Goal: Leave review/rating: Leave review/rating

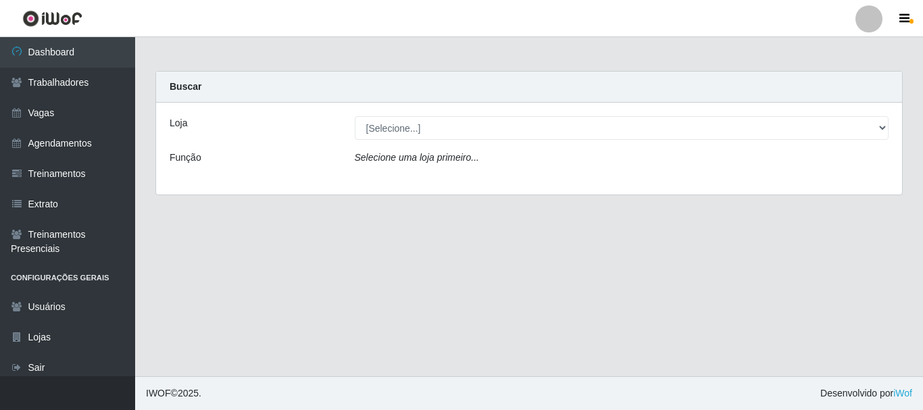
click at [420, 163] on icon "Selecione uma loja primeiro..." at bounding box center [417, 157] width 124 height 11
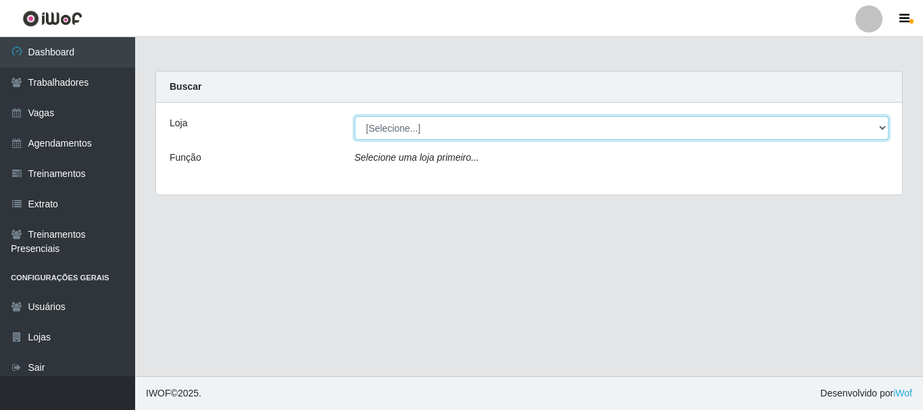
click at [428, 124] on select "[Selecione...] O Cestão - [GEOGRAPHIC_DATA]" at bounding box center [622, 128] width 535 height 24
select select "238"
click at [355, 116] on select "[Selecione...] O Cestão - [GEOGRAPHIC_DATA]" at bounding box center [622, 128] width 535 height 24
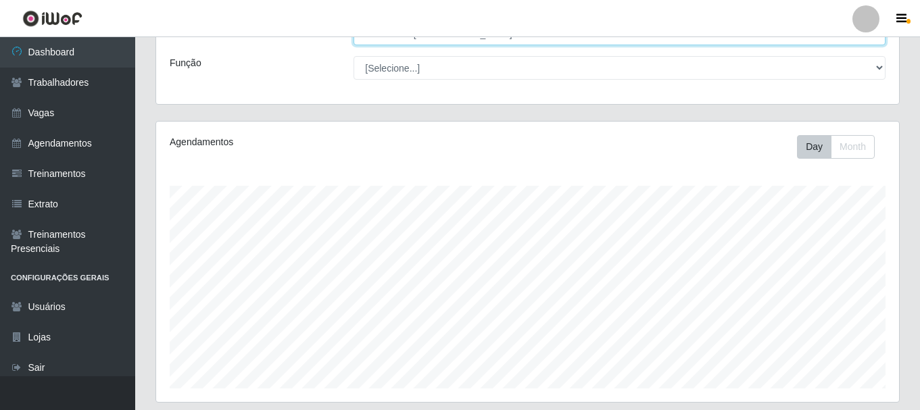
scroll to position [317, 0]
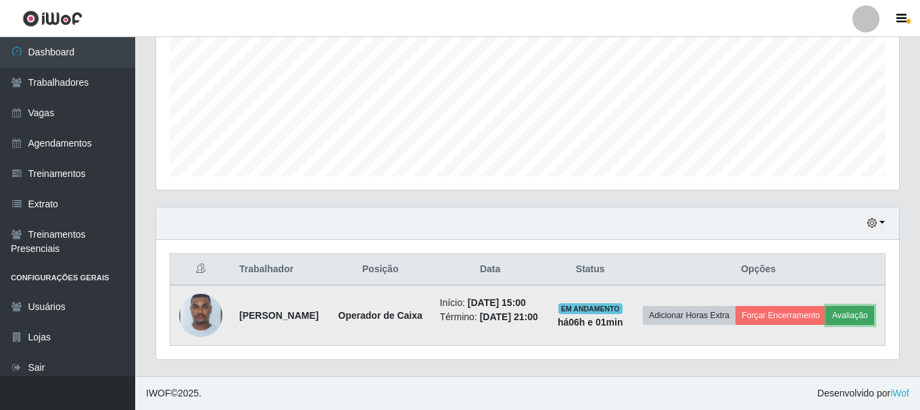
click at [826, 314] on button "Avaliação" at bounding box center [850, 315] width 48 height 19
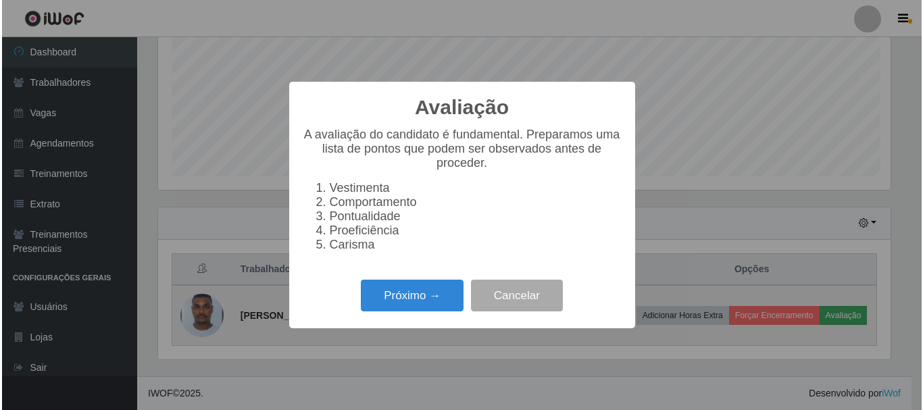
scroll to position [280, 736]
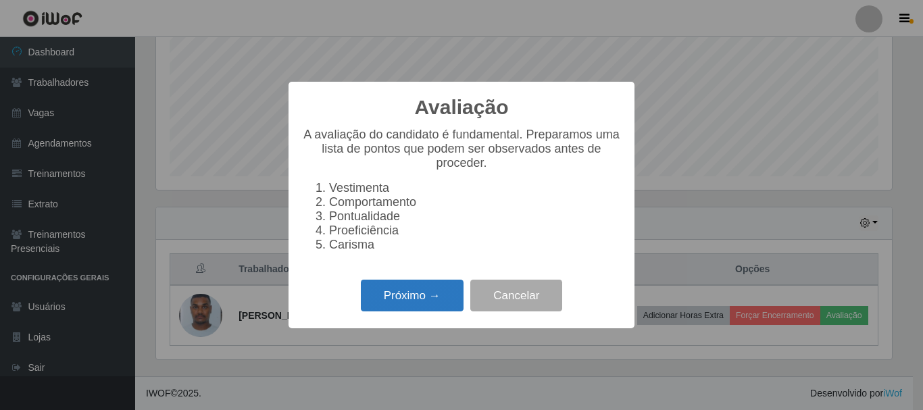
click at [435, 302] on button "Próximo →" at bounding box center [412, 296] width 103 height 32
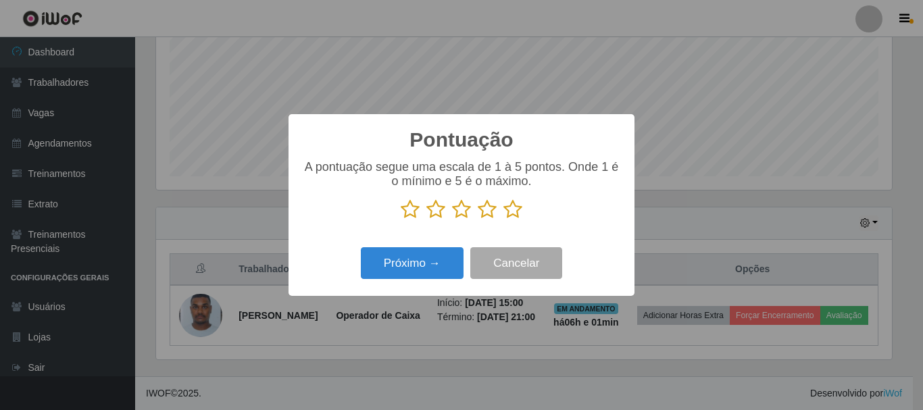
scroll to position [675531, 675075]
click at [410, 207] on icon at bounding box center [410, 209] width 19 height 20
click at [401, 220] on input "radio" at bounding box center [401, 220] width 0 height 0
click at [429, 262] on button "Próximo →" at bounding box center [412, 263] width 103 height 32
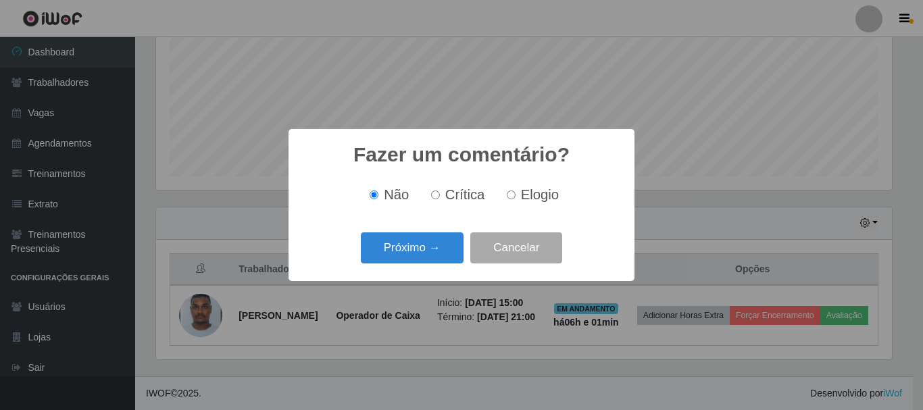
click at [440, 195] on input "Crítica" at bounding box center [435, 195] width 9 height 9
radio input "true"
click at [434, 240] on button "Próximo →" at bounding box center [412, 248] width 103 height 32
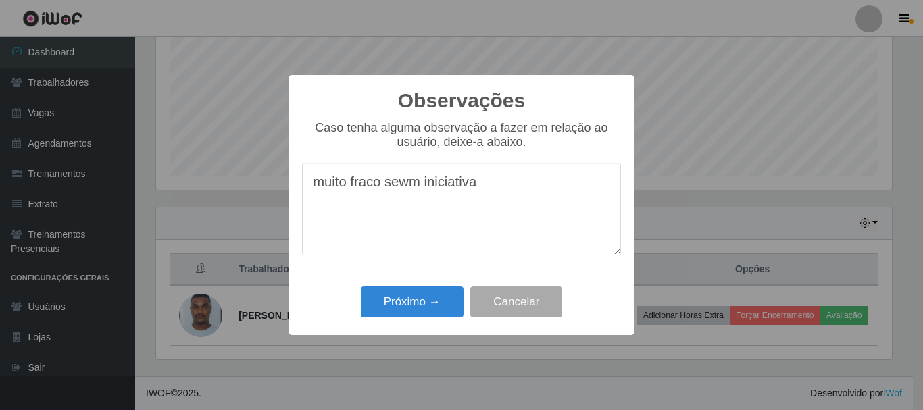
click at [511, 198] on textarea "muito fraco sewm iniciativa" at bounding box center [461, 209] width 319 height 93
click at [418, 188] on textarea "muito fraco sewm iniciativa" at bounding box center [461, 209] width 319 height 93
type textarea "muito fraco sem iniciativa"
click at [418, 306] on button "Próximo →" at bounding box center [412, 303] width 103 height 32
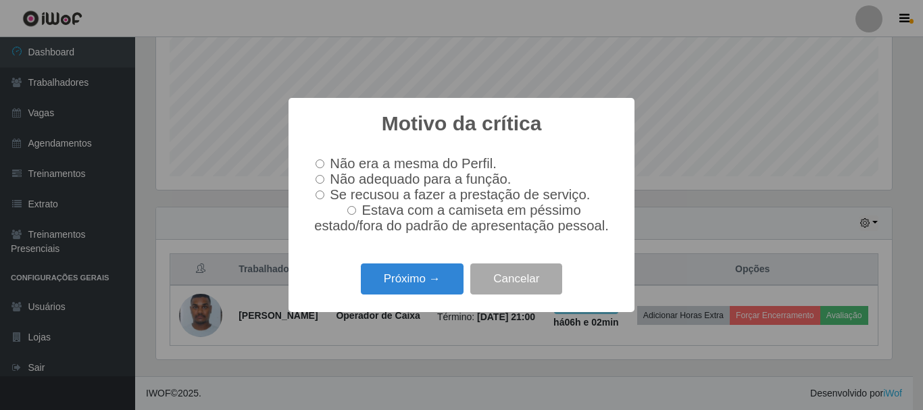
click at [318, 177] on input "Não adequado para a função." at bounding box center [320, 179] width 9 height 9
radio input "true"
click at [420, 285] on button "Próximo →" at bounding box center [412, 280] width 103 height 32
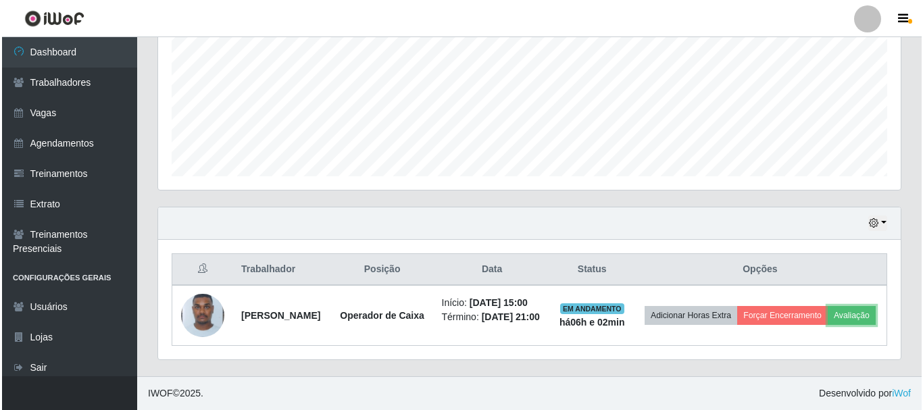
scroll to position [280, 743]
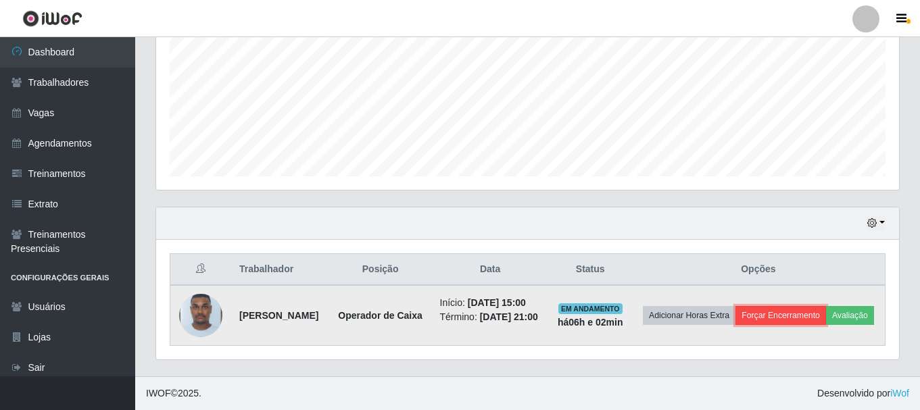
click at [809, 306] on button "Forçar Encerramento" at bounding box center [780, 315] width 91 height 19
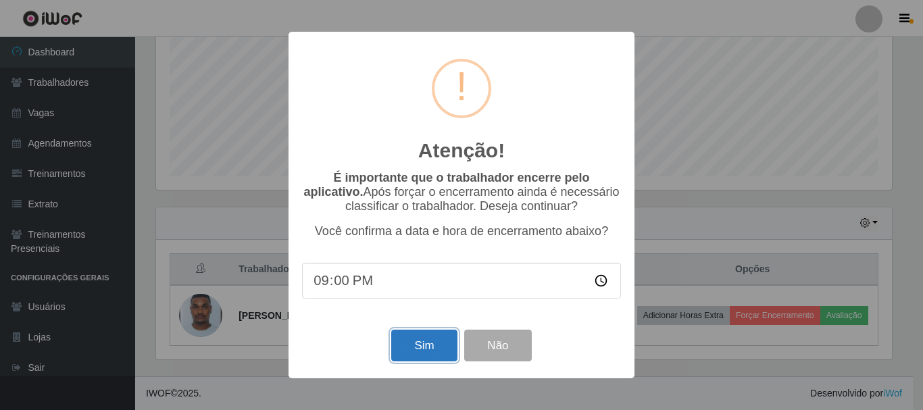
click at [429, 351] on button "Sim" at bounding box center [424, 346] width 66 height 32
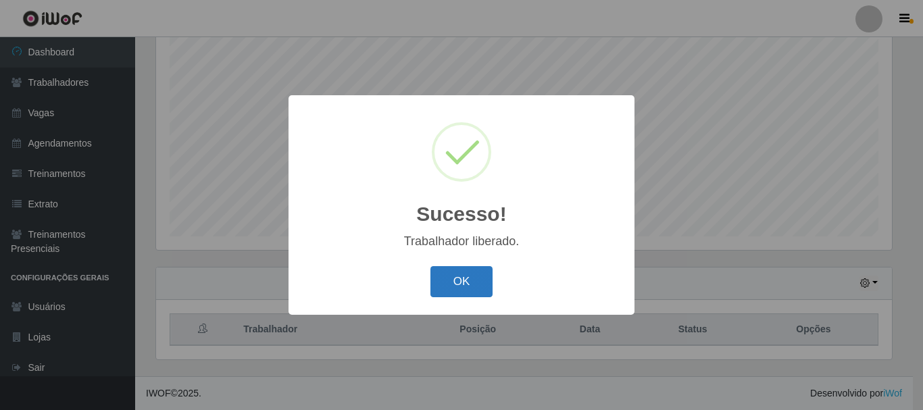
click at [464, 287] on button "OK" at bounding box center [461, 282] width 63 height 32
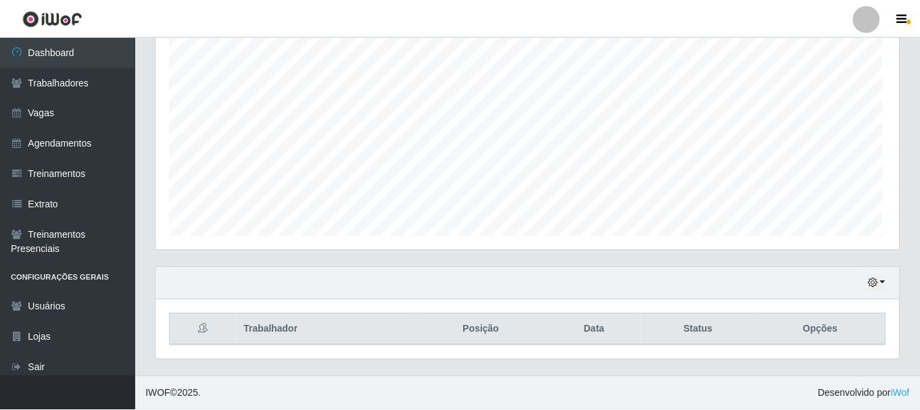
scroll to position [280, 743]
